Goal: Find specific page/section: Find specific page/section

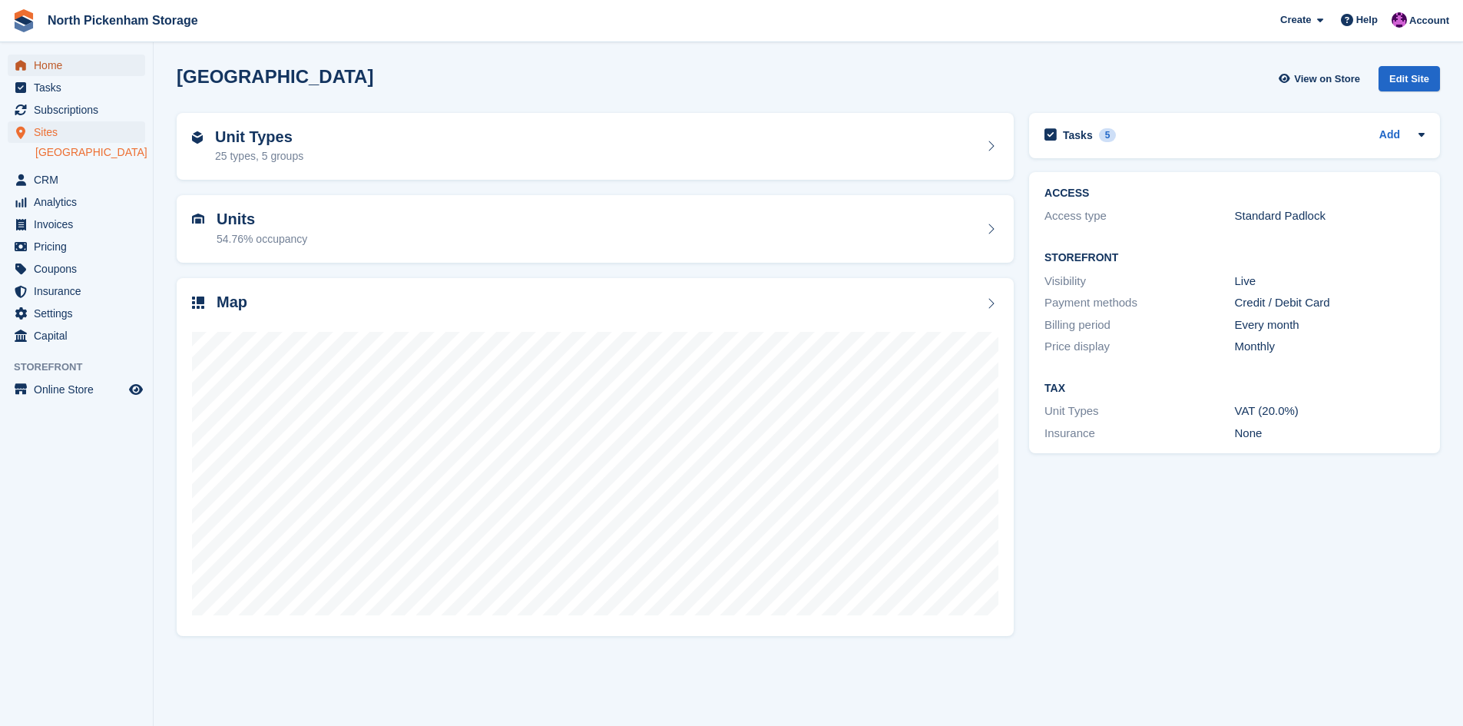
click at [49, 64] on span "Home" at bounding box center [80, 66] width 92 height 22
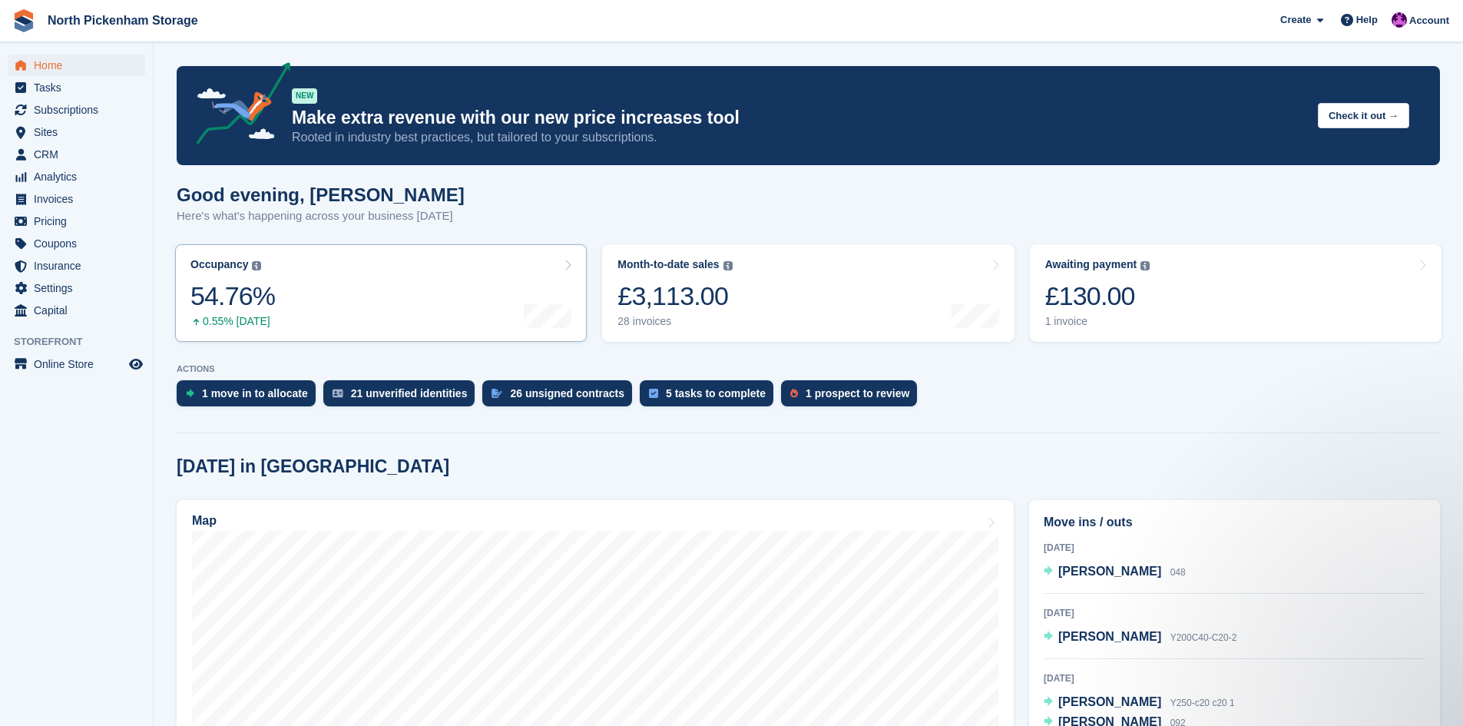
click at [340, 289] on link "Occupancy The percentage of all currently allocated units in terms of area. Inc…" at bounding box center [381, 293] width 412 height 98
